Goal: Find specific page/section: Find specific page/section

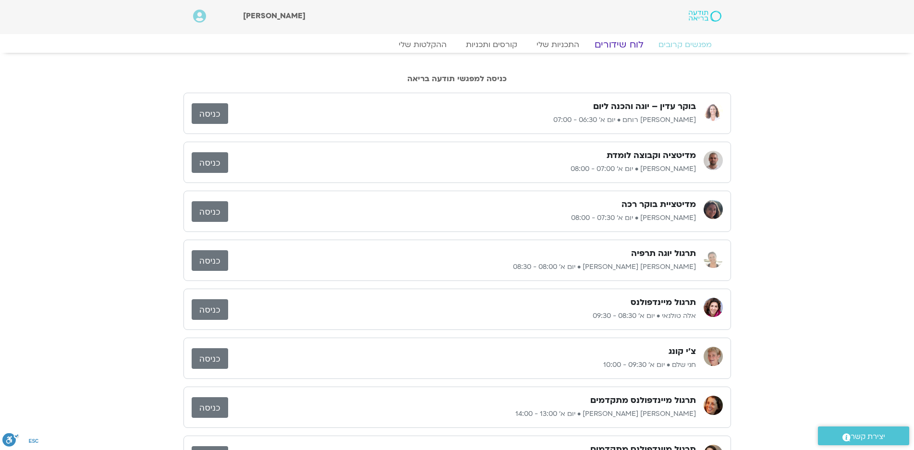
click at [619, 41] on link "לוח שידורים" at bounding box center [619, 45] width 72 height 12
drag, startPoint x: 626, startPoint y: 45, endPoint x: 633, endPoint y: 29, distance: 17.0
click at [627, 44] on link "לוח שידורים" at bounding box center [619, 45] width 72 height 12
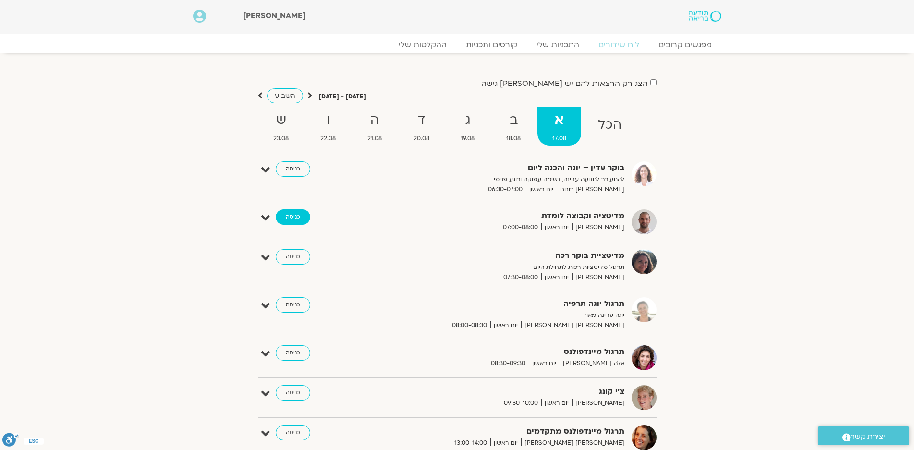
click at [291, 214] on link "כניסה" at bounding box center [293, 216] width 35 height 15
click at [295, 215] on link "כניסה" at bounding box center [293, 216] width 35 height 15
